Goal: Participate in discussion: Engage in conversation with other users on a specific topic

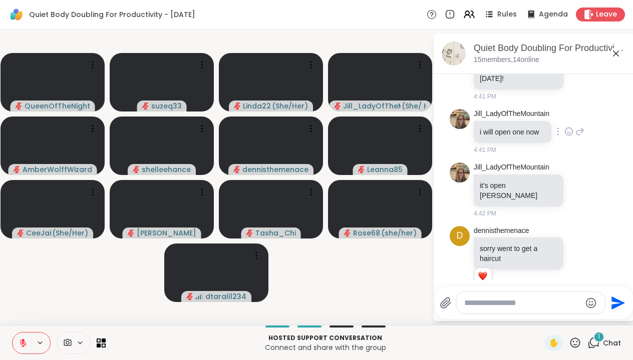
scroll to position [1524, 0]
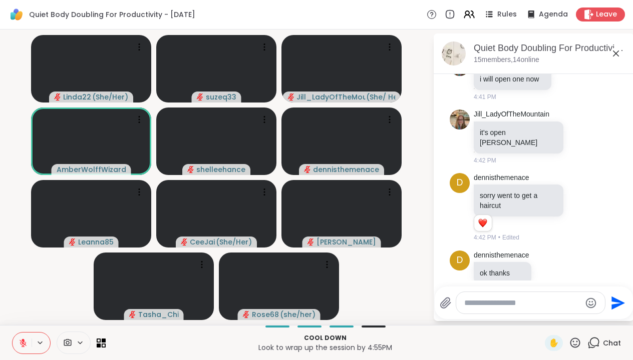
click at [488, 320] on div "Quiet Body Doubling For Productivity - [DATE] members, 14 online [DATE] CeeJai …" at bounding box center [533, 178] width 200 height 288
click at [480, 301] on textarea "Type your message" at bounding box center [522, 303] width 117 height 10
type textarea "**********"
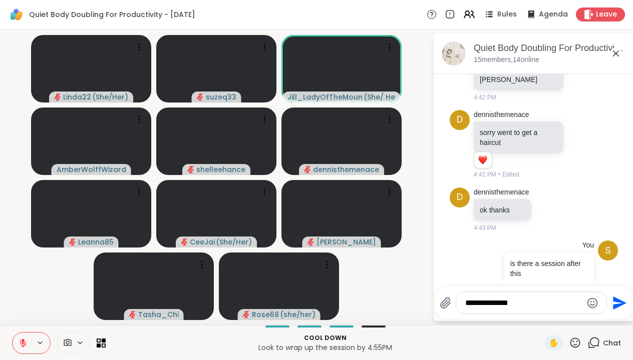
type textarea "**********"
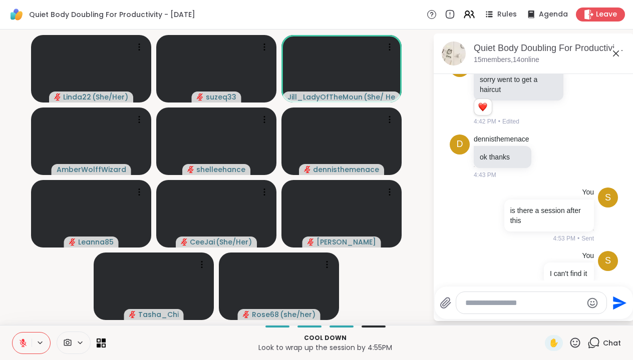
click at [26, 343] on icon at bounding box center [23, 343] width 9 height 9
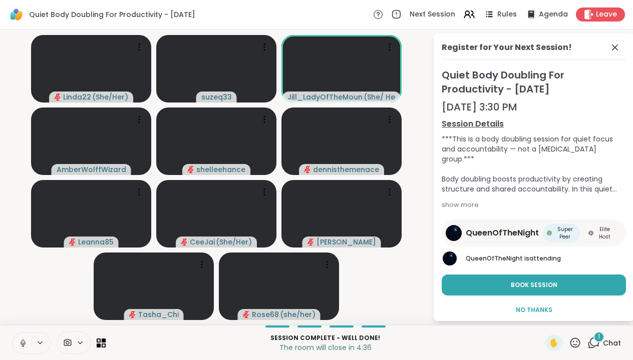
click at [594, 338] on div "1" at bounding box center [598, 337] width 11 height 11
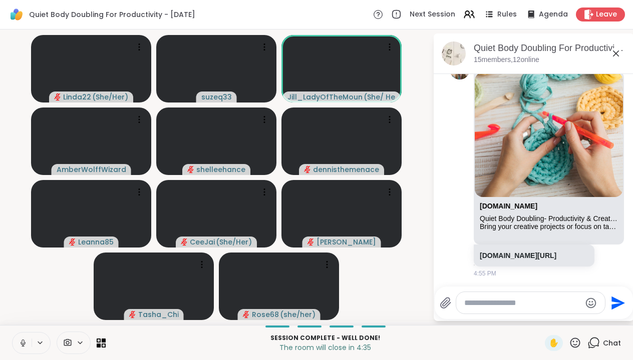
scroll to position [1919, 0]
click at [547, 252] on link "[DOMAIN_NAME][URL]" at bounding box center [517, 256] width 77 height 8
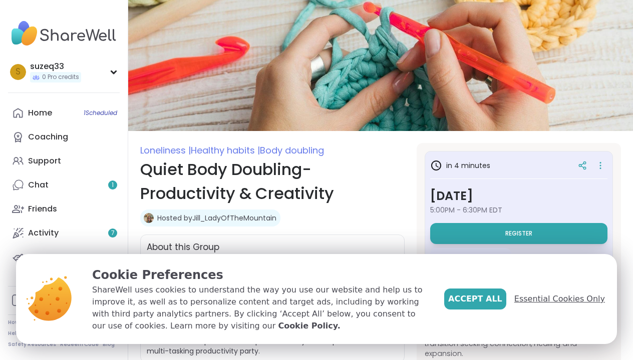
scroll to position [33, 0]
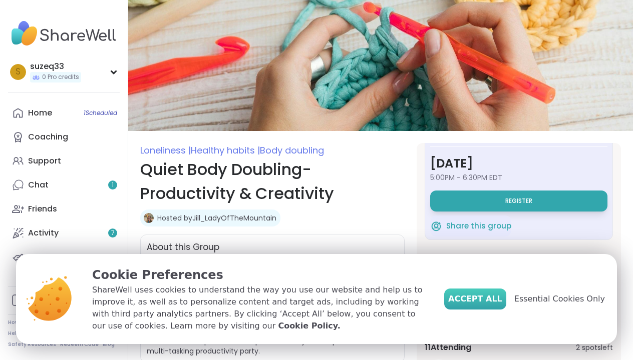
click at [491, 296] on span "Accept All" at bounding box center [475, 299] width 54 height 12
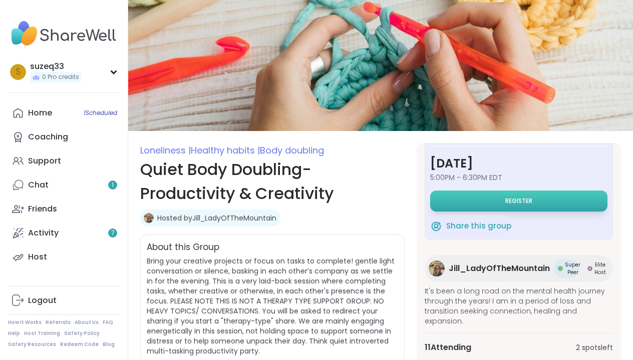
click at [522, 197] on span "Register" at bounding box center [518, 201] width 27 height 8
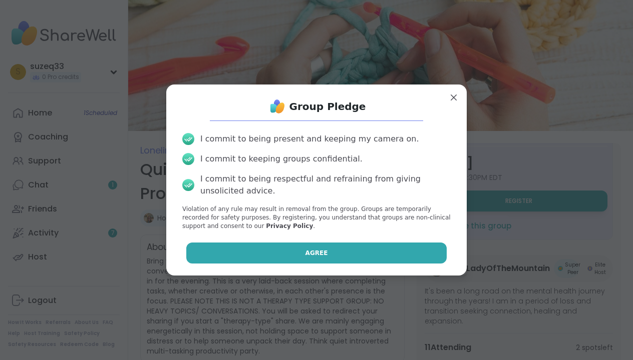
click at [356, 251] on button "Agree" at bounding box center [316, 253] width 261 height 21
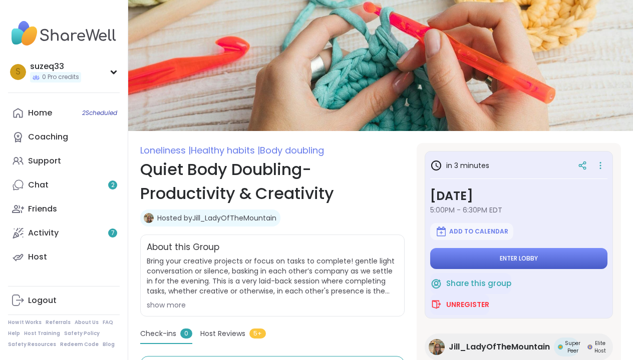
click at [499, 256] on button "Enter lobby" at bounding box center [518, 258] width 177 height 21
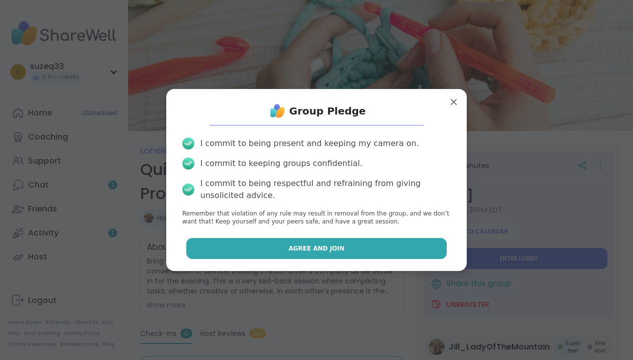
click at [354, 247] on button "Agree and Join" at bounding box center [316, 248] width 261 height 21
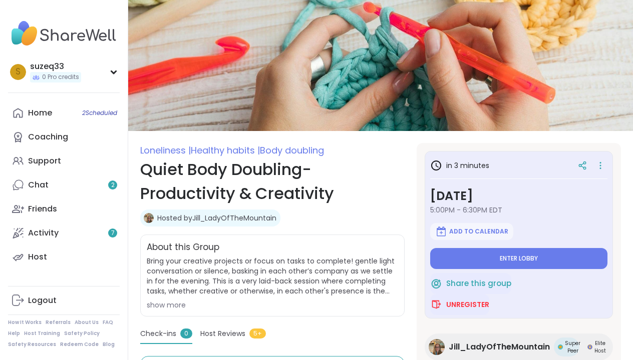
type textarea "*"
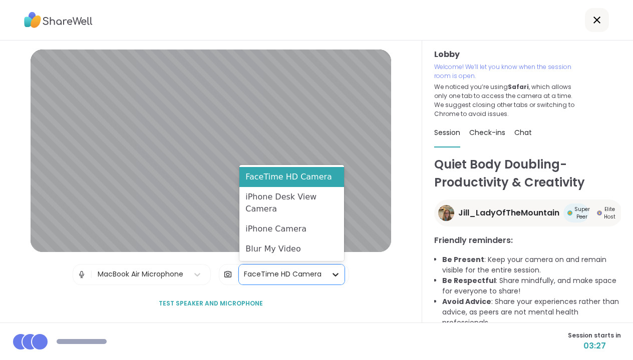
click at [331, 275] on icon at bounding box center [335, 275] width 10 height 10
click at [307, 250] on div "Blur My Video" at bounding box center [291, 249] width 105 height 20
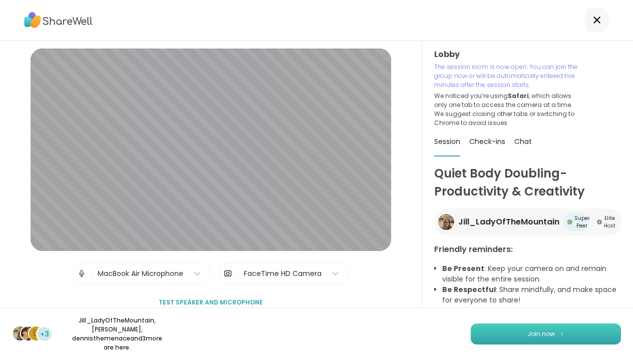
click at [553, 338] on span "Join now" at bounding box center [541, 334] width 28 height 9
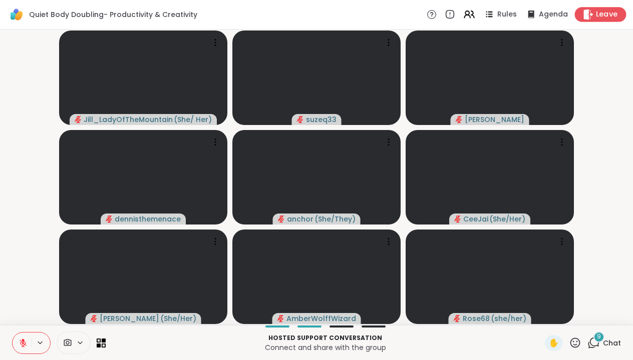
click at [603, 10] on span "Leave" at bounding box center [607, 15] width 22 height 11
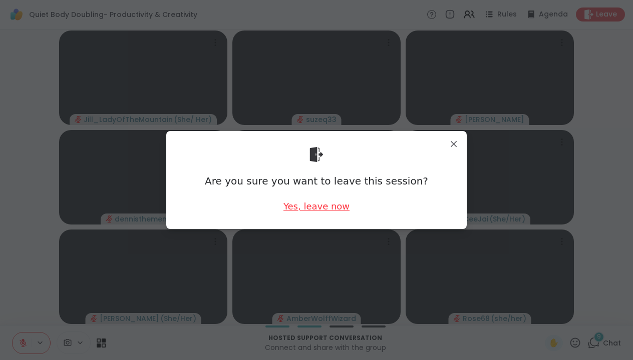
click at [330, 209] on div "Yes, leave now" at bounding box center [316, 206] width 66 height 13
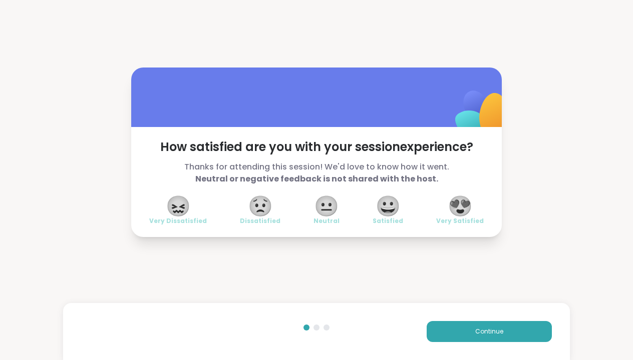
click at [462, 205] on span "😍" at bounding box center [459, 206] width 25 height 18
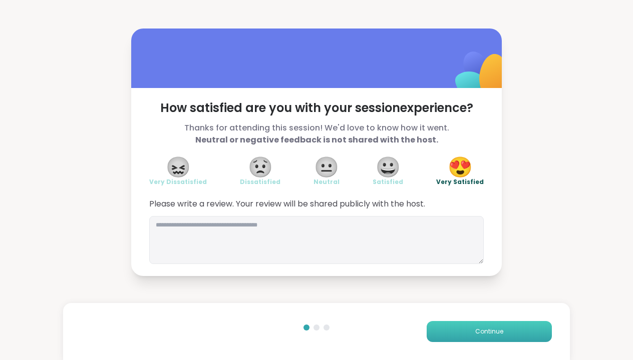
click at [491, 329] on span "Continue" at bounding box center [489, 331] width 28 height 9
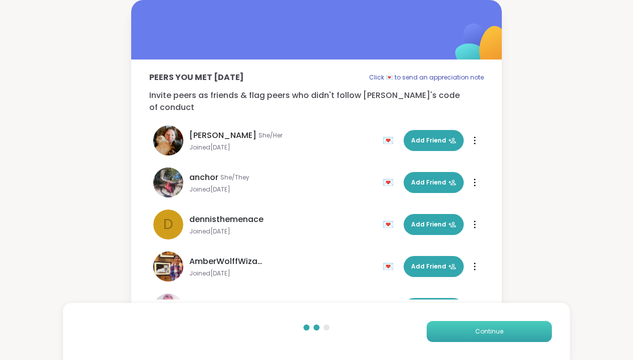
click at [491, 329] on span "Continue" at bounding box center [489, 331] width 28 height 9
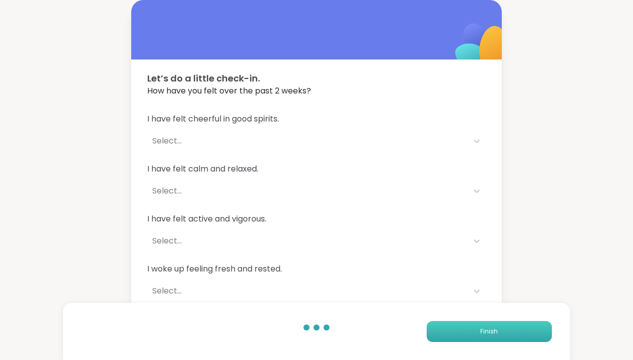
click at [491, 329] on span "Finish" at bounding box center [489, 331] width 18 height 9
